Goal: Transaction & Acquisition: Obtain resource

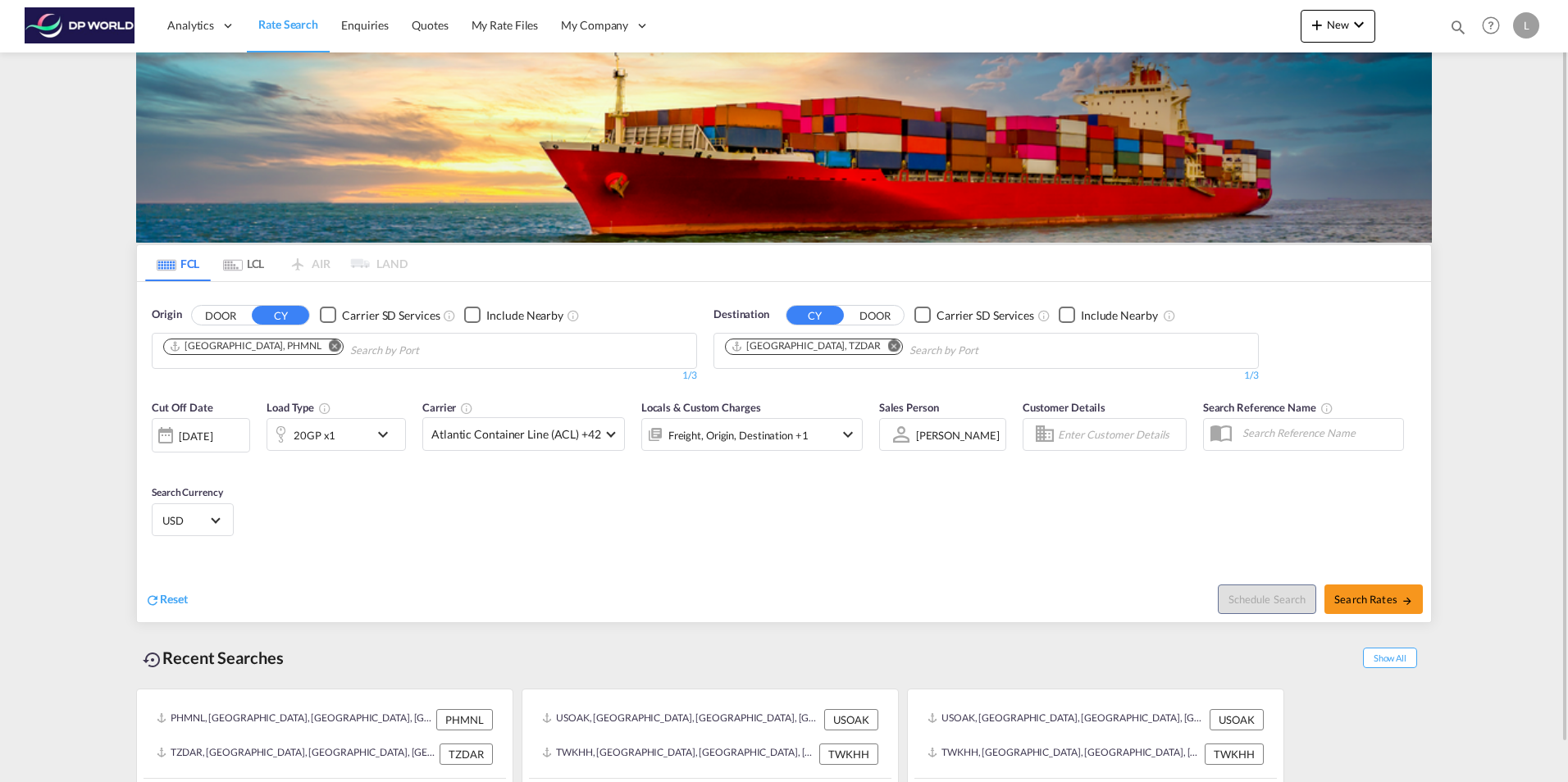
click at [328, 343] on md-icon "Remove" at bounding box center [335, 346] width 12 height 12
click at [215, 353] on input "Chips input." at bounding box center [241, 351] width 156 height 26
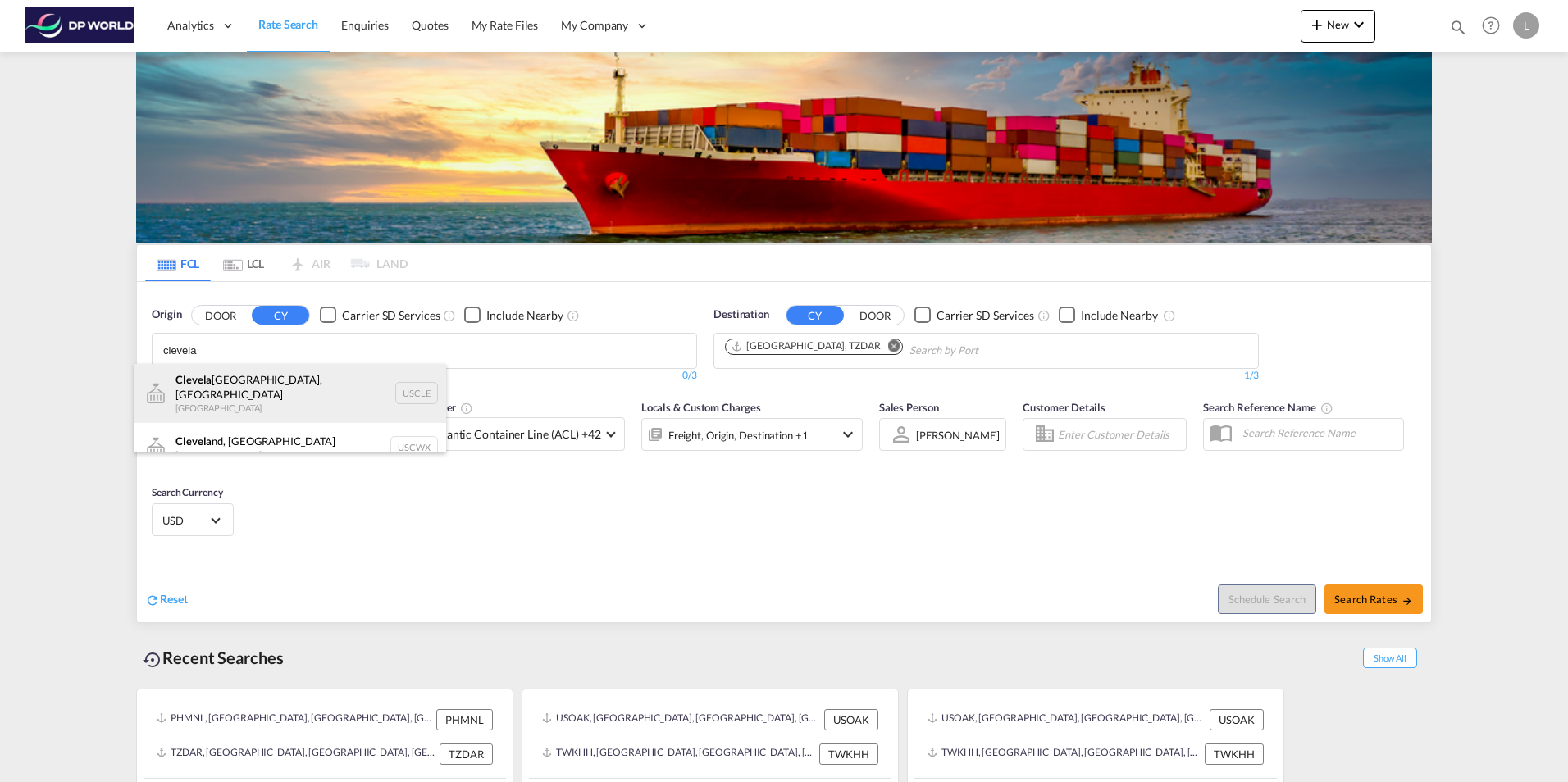
type input "clevela"
click at [280, 391] on div "Clevela nd, [GEOGRAPHIC_DATA] [GEOGRAPHIC_DATA] USCLE" at bounding box center [291, 393] width 312 height 59
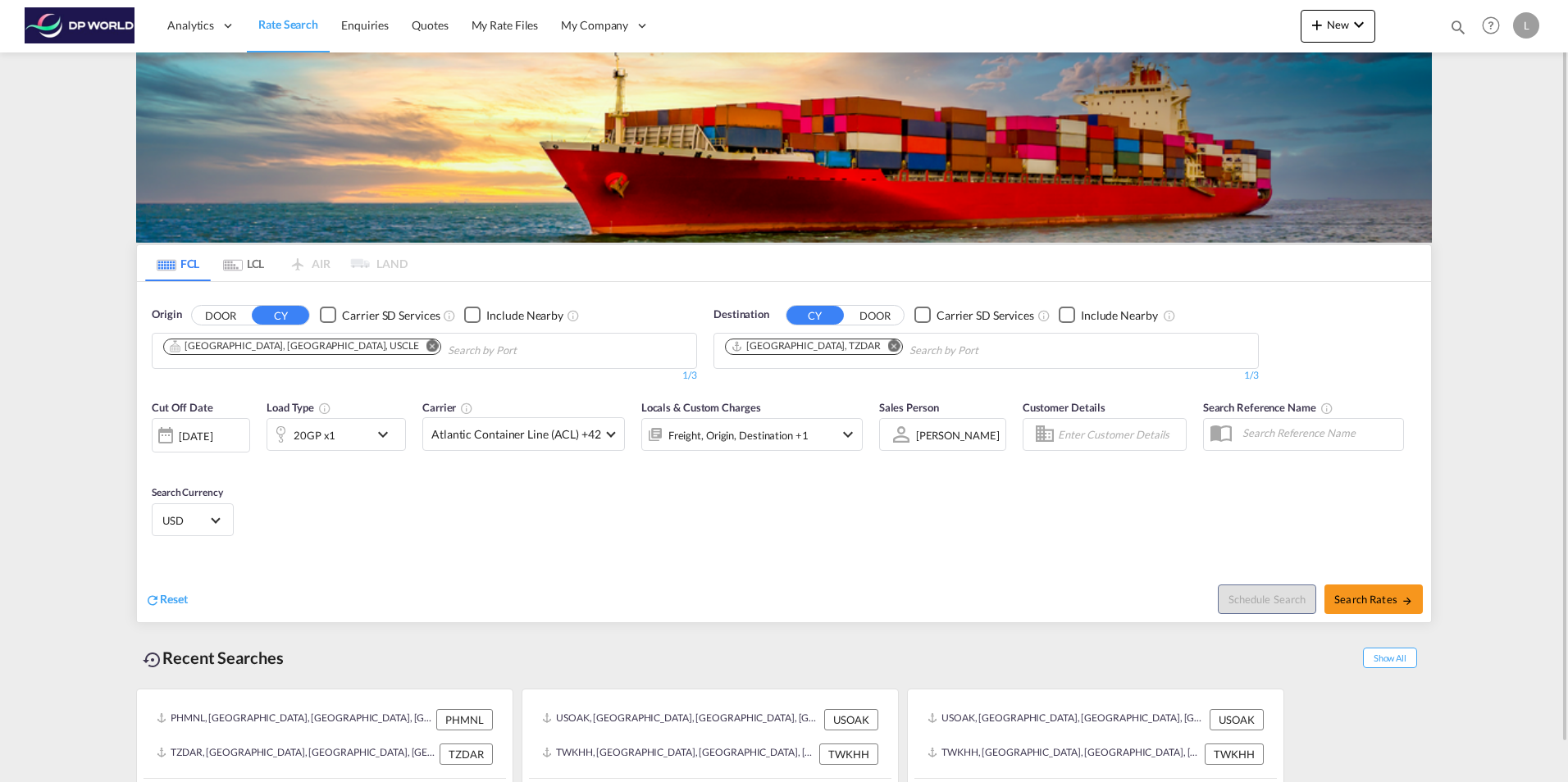
click at [888, 344] on md-icon "Remove" at bounding box center [894, 346] width 12 height 12
click at [765, 351] on body "Analytics Dashboard Rate Search Enquiries Quotes My Rate Files My Company" at bounding box center [784, 391] width 1568 height 782
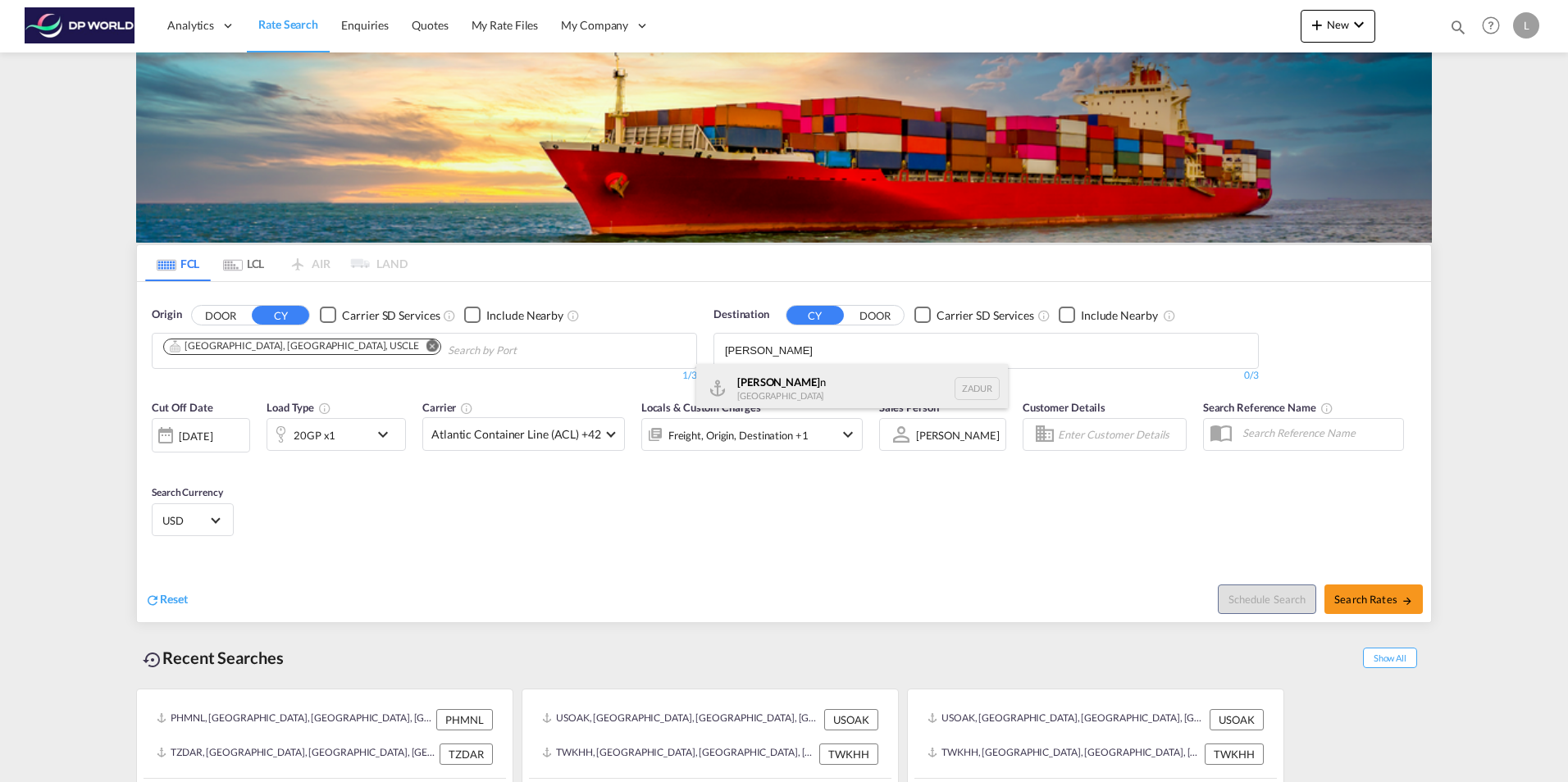
type input "[PERSON_NAME]"
click at [802, 388] on div "[PERSON_NAME] n [GEOGRAPHIC_DATA] ZADUR" at bounding box center [852, 389] width 312 height 49
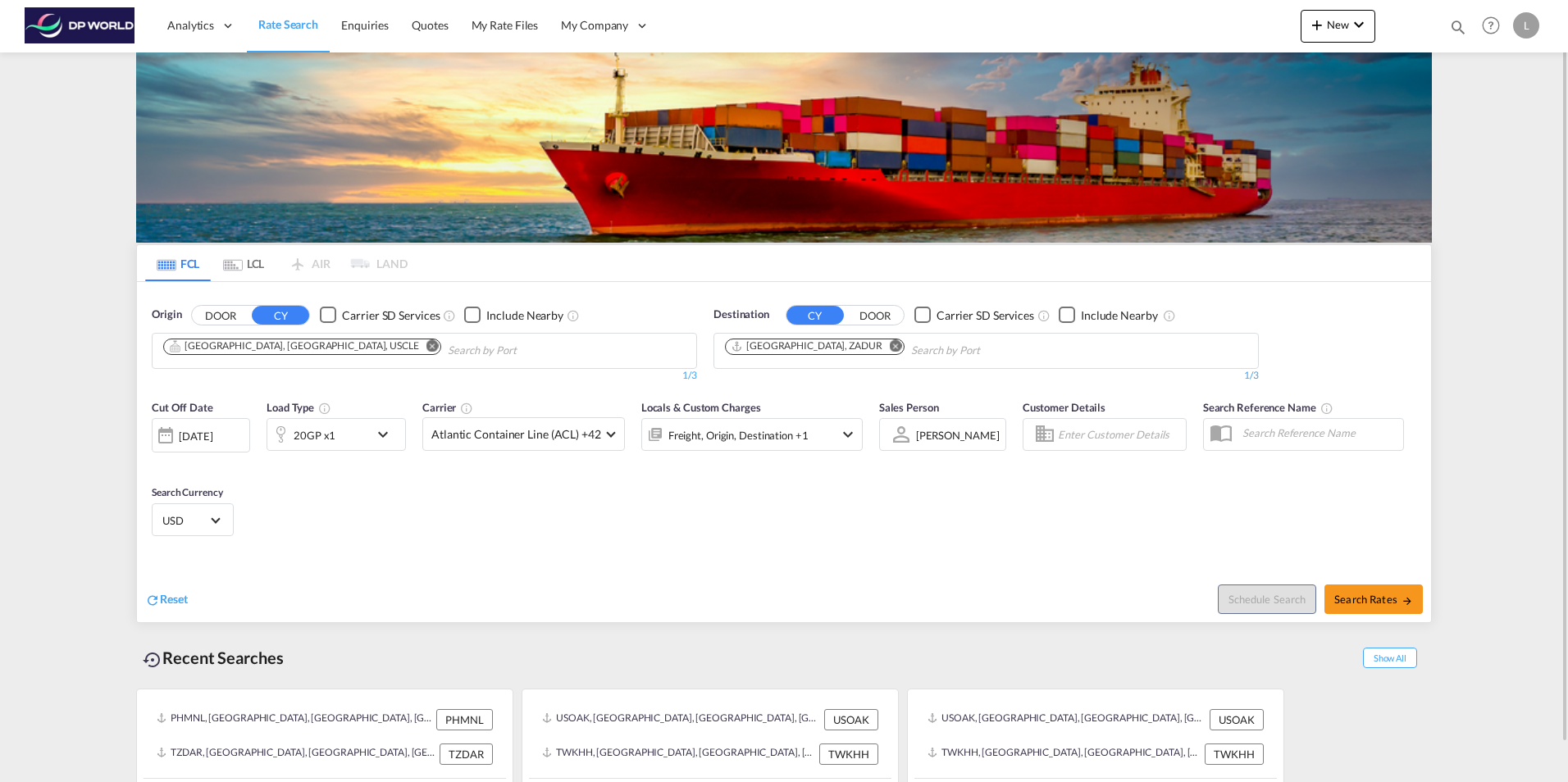
click at [363, 434] on div "20GP x1" at bounding box center [318, 433] width 102 height 32
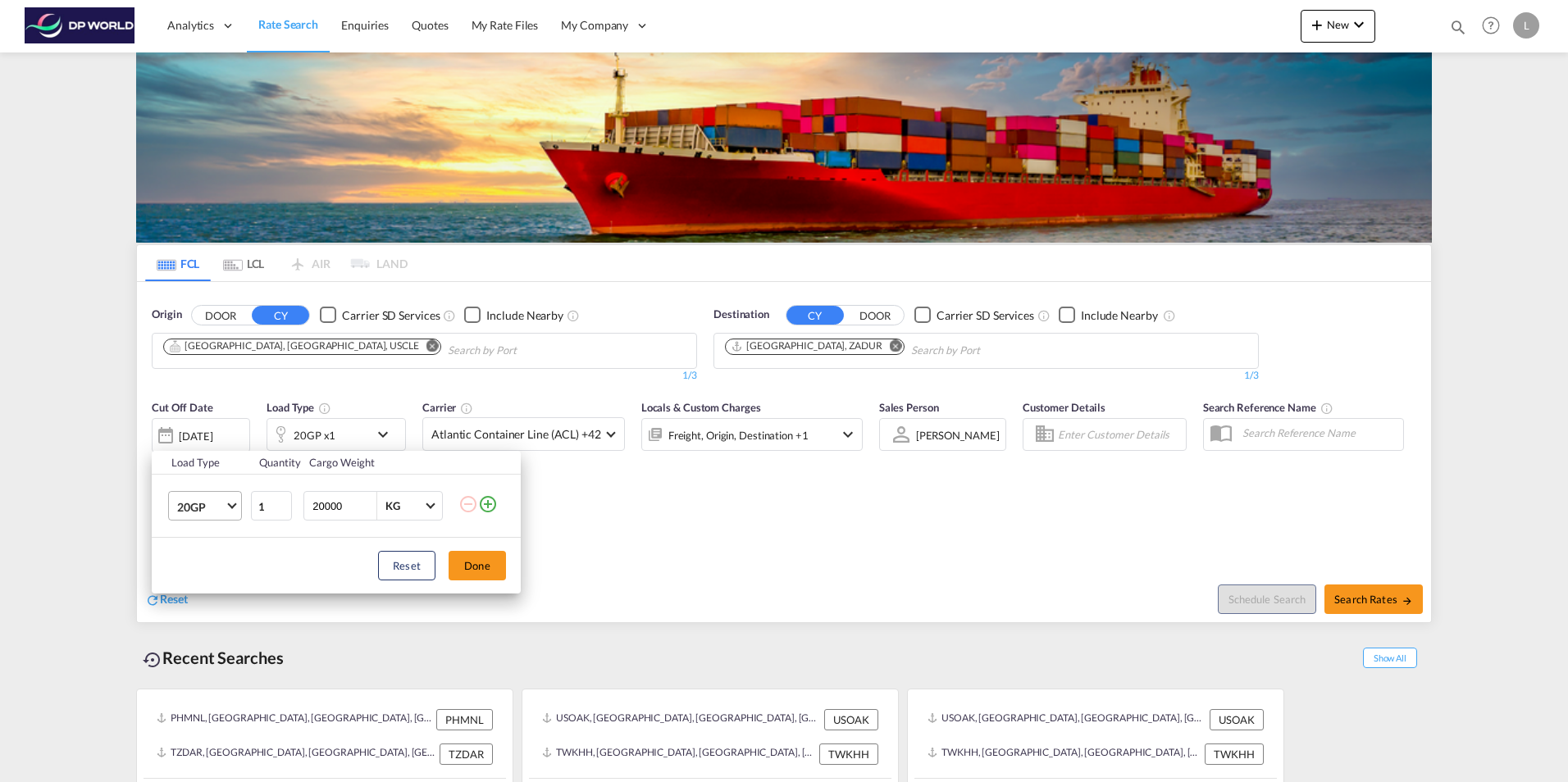
click at [218, 506] on span "20GP" at bounding box center [201, 507] width 47 height 17
click at [208, 546] on md-option "40GP" at bounding box center [219, 546] width 111 height 39
click at [470, 560] on button "Done" at bounding box center [477, 566] width 58 height 30
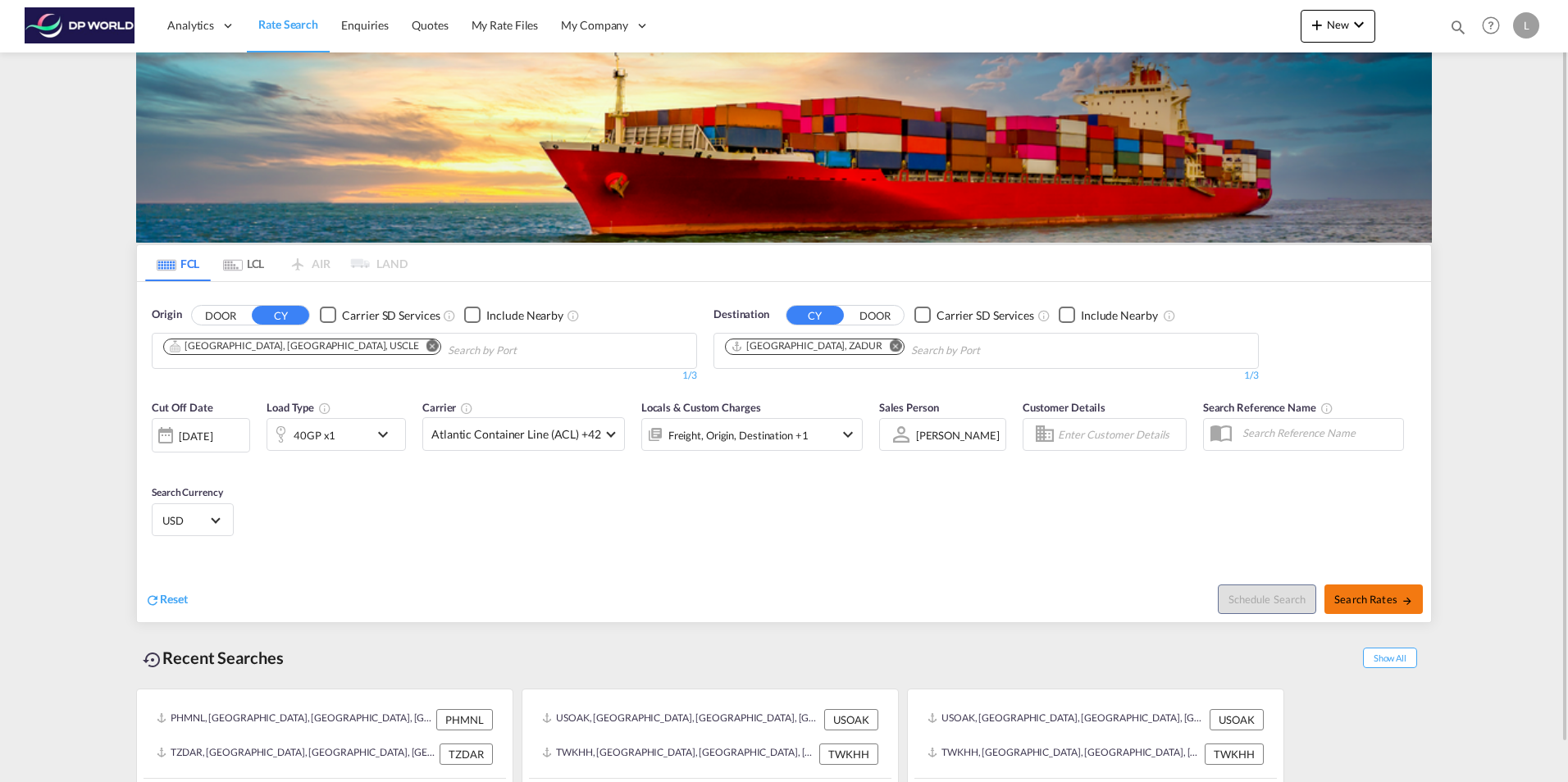
click at [1390, 601] on span "Search Rates" at bounding box center [1374, 599] width 79 height 13
type input "USCLE to ZADUR / [DATE]"
